Goal: Task Accomplishment & Management: Use online tool/utility

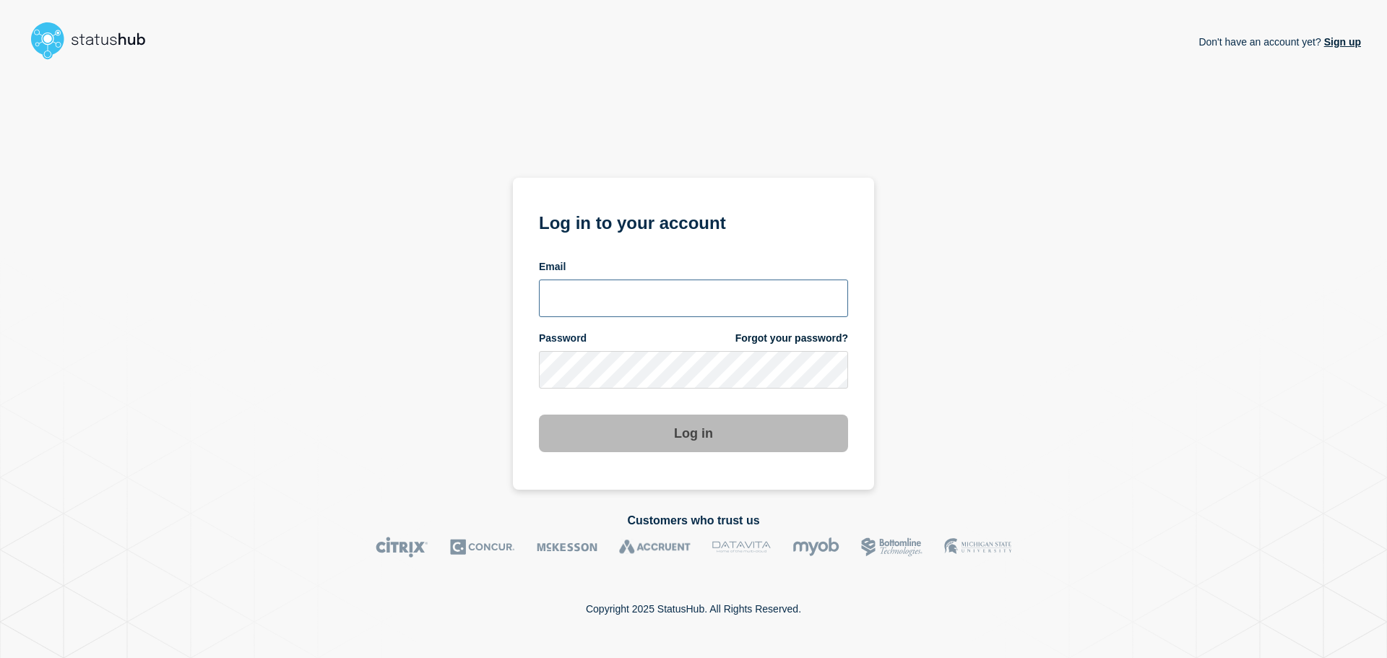
type input "[EMAIL_ADDRESS][DOMAIN_NAME]"
click at [644, 445] on button "Log in" at bounding box center [693, 434] width 309 height 38
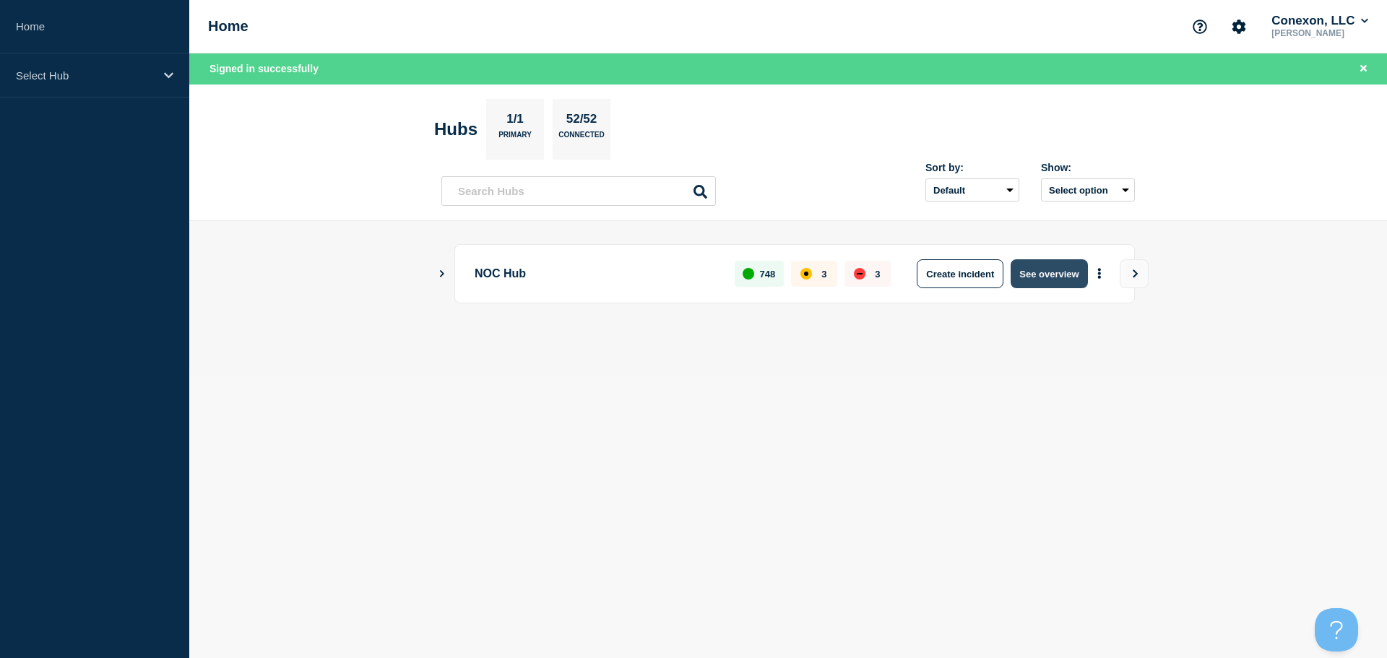
click at [1046, 266] on button "See overview" at bounding box center [1049, 273] width 77 height 29
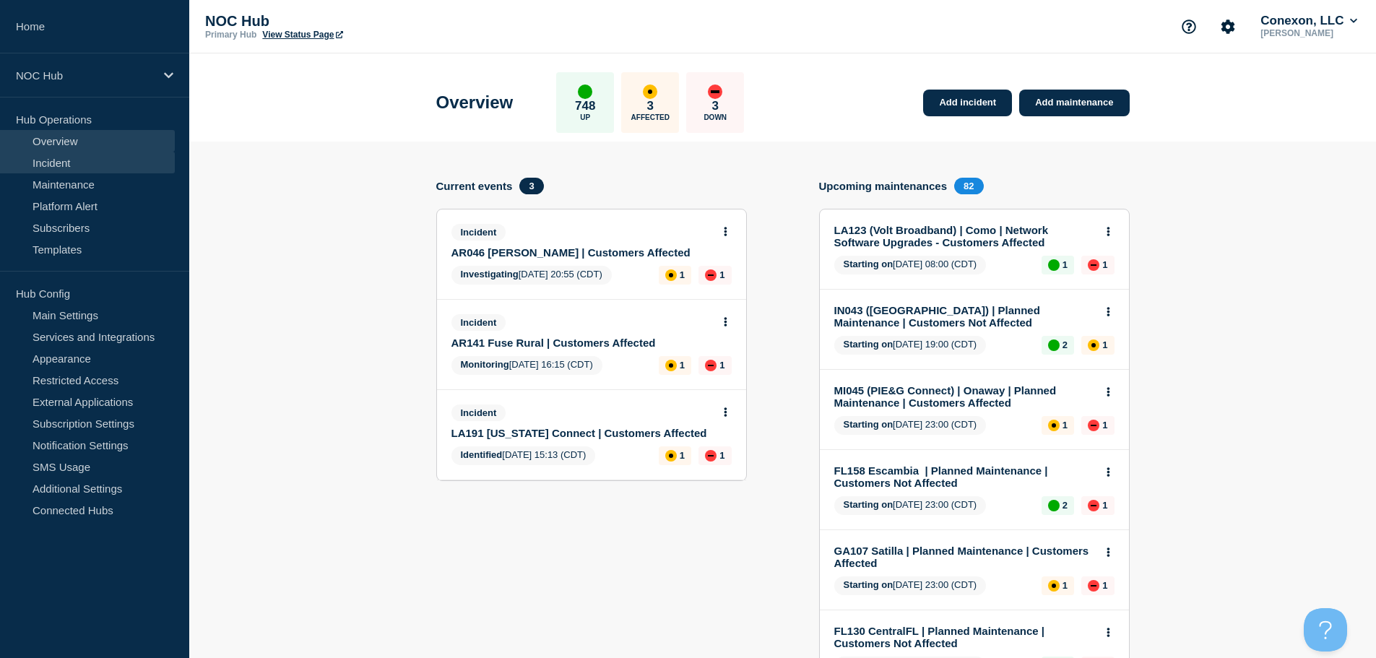
click at [116, 167] on link "Incident" at bounding box center [87, 163] width 175 height 22
